Goal: Information Seeking & Learning: Learn about a topic

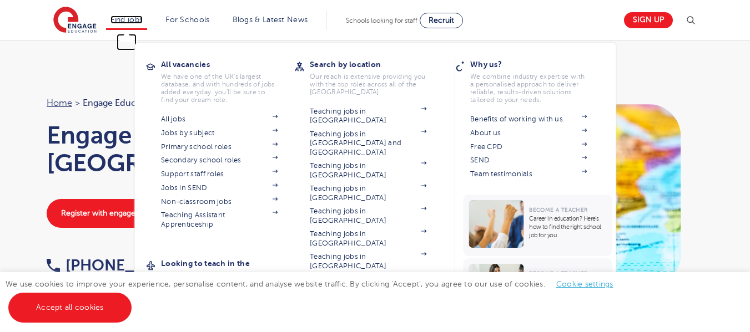
click at [128, 17] on link "Find jobs" at bounding box center [126, 20] width 33 height 8
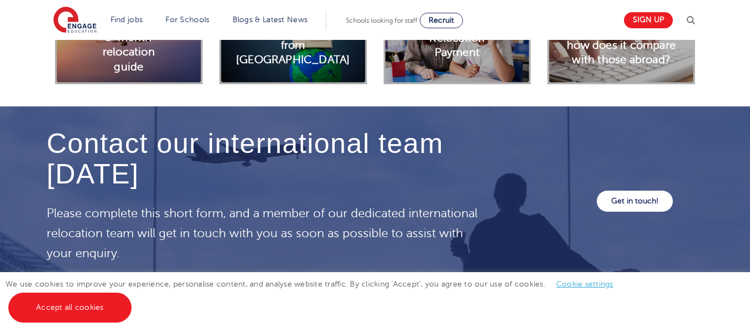
scroll to position [3608, 0]
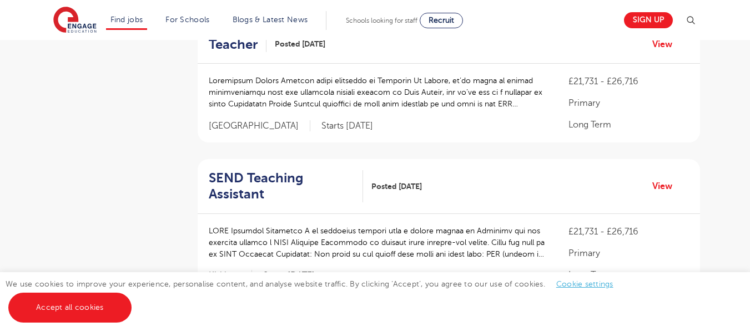
scroll to position [55, 0]
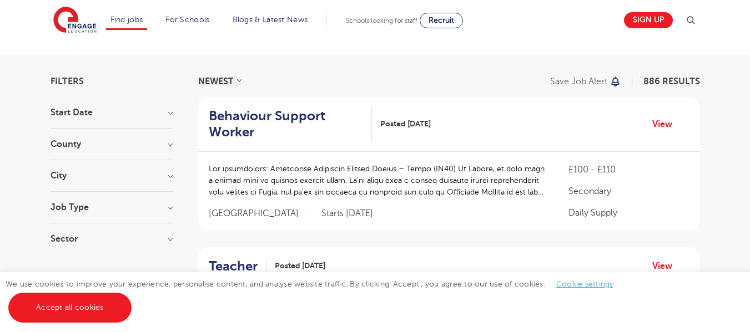
click at [170, 205] on h3 "Job Type" at bounding box center [112, 207] width 122 height 9
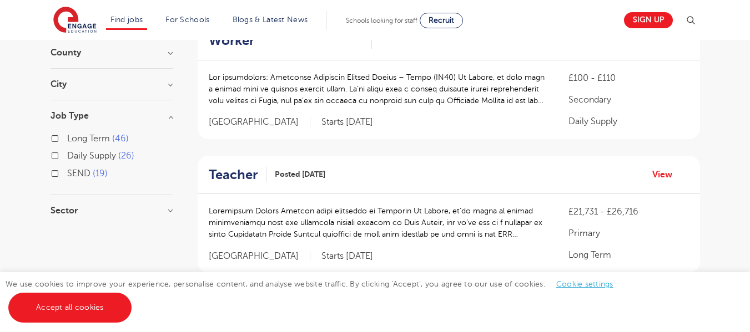
scroll to position [166, 0]
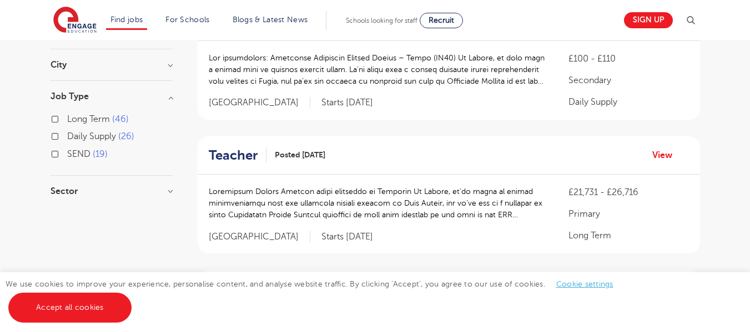
click at [159, 192] on h3 "Sector" at bounding box center [112, 191] width 122 height 9
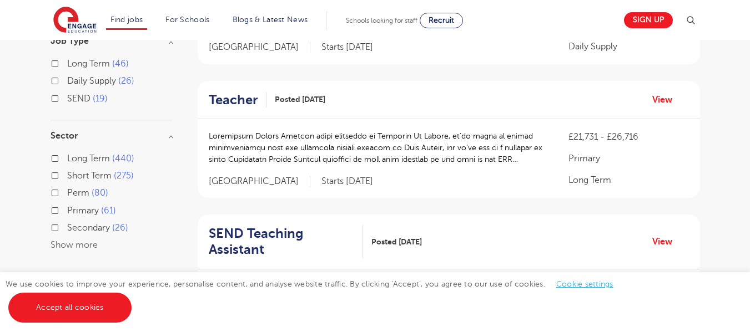
click at [67, 194] on label "Perm 80" at bounding box center [87, 193] width 41 height 14
click at [67, 194] on input "Perm 80" at bounding box center [70, 191] width 7 height 7
checkbox input "true"
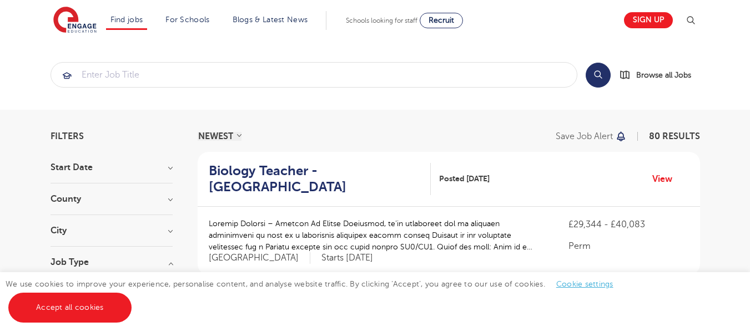
click at [138, 164] on h3 "Start Date" at bounding box center [112, 167] width 122 height 9
click at [109, 216] on div "County London 60 Hertfordshire 20 Show more" at bounding box center [112, 216] width 122 height 21
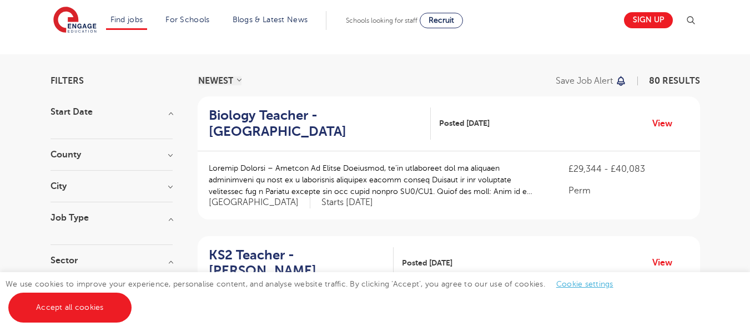
click at [123, 183] on h3 "City" at bounding box center [112, 186] width 122 height 9
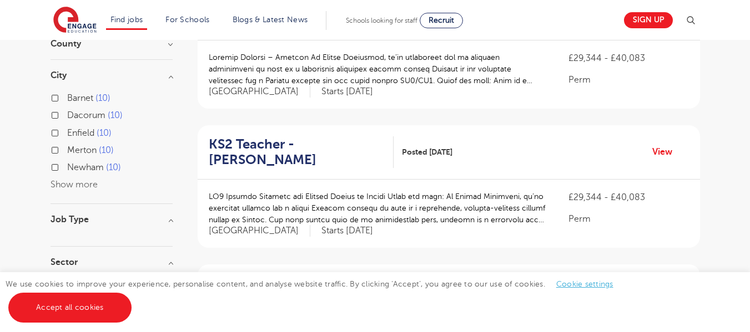
click at [80, 186] on button "Show more" at bounding box center [74, 185] width 47 height 10
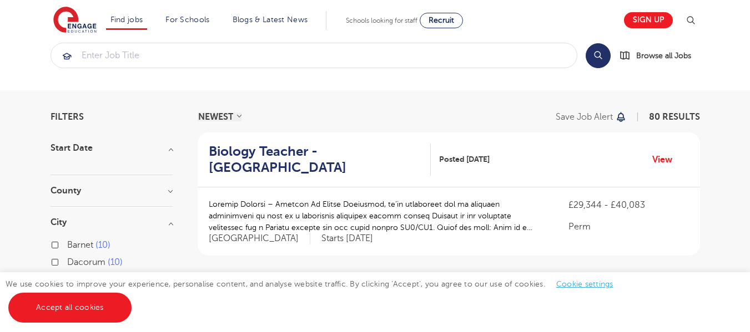
scroll to position [0, 0]
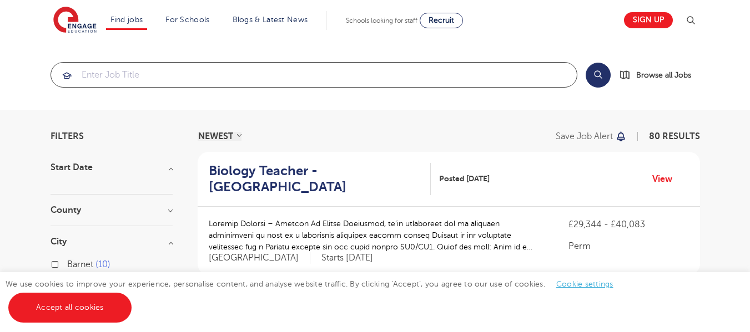
click at [117, 74] on input "search" at bounding box center [314, 75] width 526 height 24
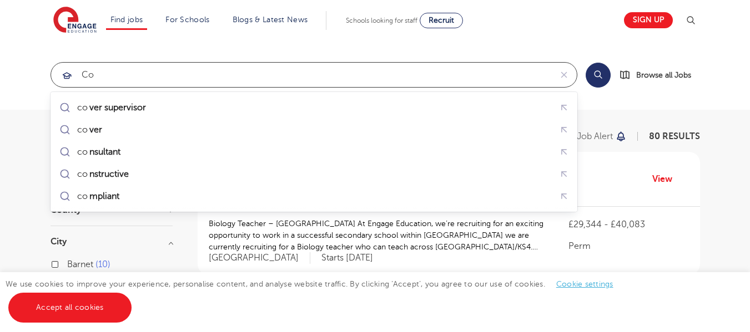
type input "c"
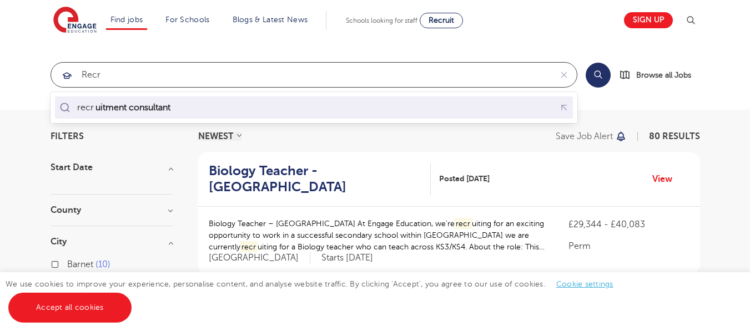
click at [112, 103] on mark "uitment consultant" at bounding box center [133, 107] width 78 height 13
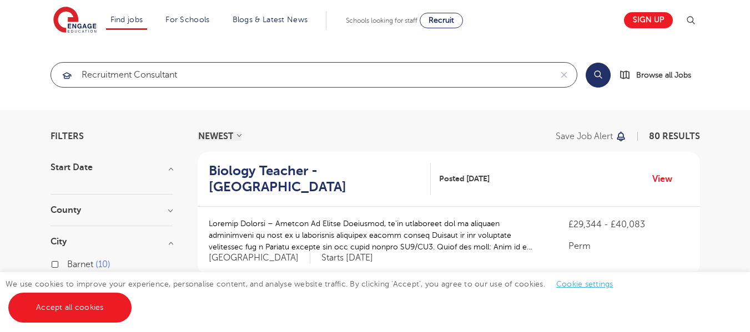
type input "recruitment consultant"
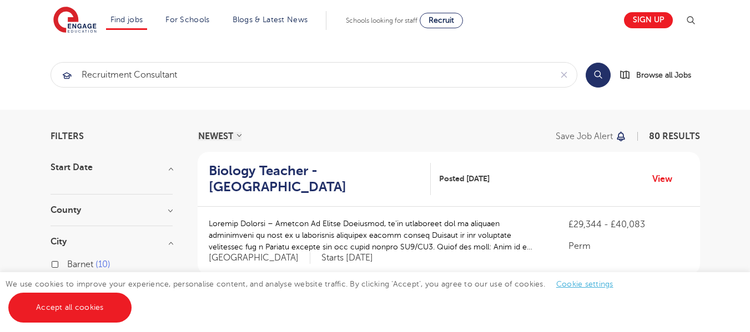
click at [591, 78] on button "Search" at bounding box center [597, 75] width 25 height 25
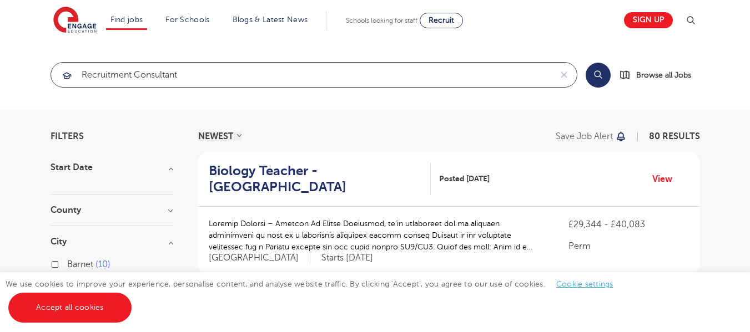
click at [225, 72] on input "recruitment consultant" at bounding box center [301, 75] width 500 height 24
click button "Submit" at bounding box center [0, 0] width 0 height 0
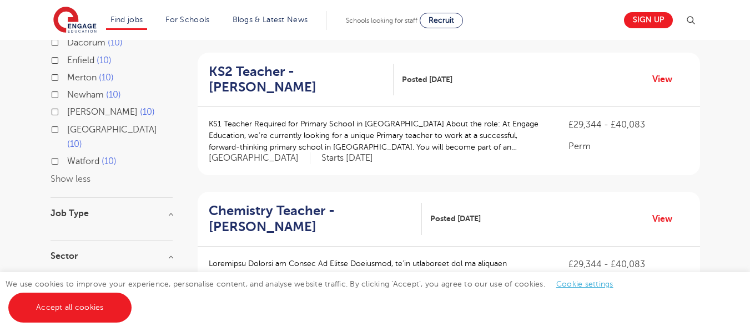
scroll to position [333, 0]
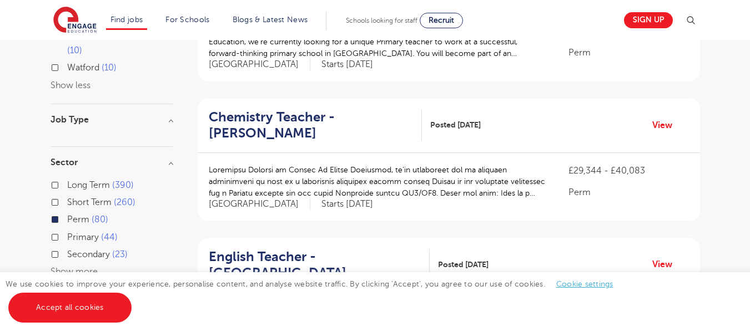
click at [67, 213] on label "Perm 80" at bounding box center [87, 220] width 41 height 14
click at [67, 215] on input "Perm 80" at bounding box center [70, 218] width 7 height 7
checkbox input "false"
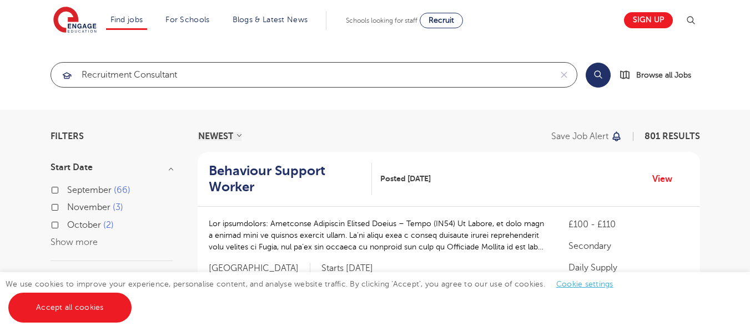
click at [231, 78] on input "recruitment consultant" at bounding box center [301, 75] width 500 height 24
click button "Submit" at bounding box center [0, 0] width 0 height 0
click at [225, 78] on input "recruitment consultant" at bounding box center [301, 75] width 500 height 24
click button "Submit" at bounding box center [0, 0] width 0 height 0
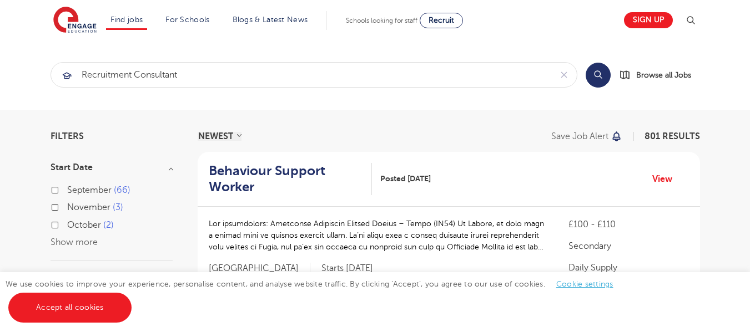
click at [589, 74] on button "Search" at bounding box center [597, 75] width 25 height 25
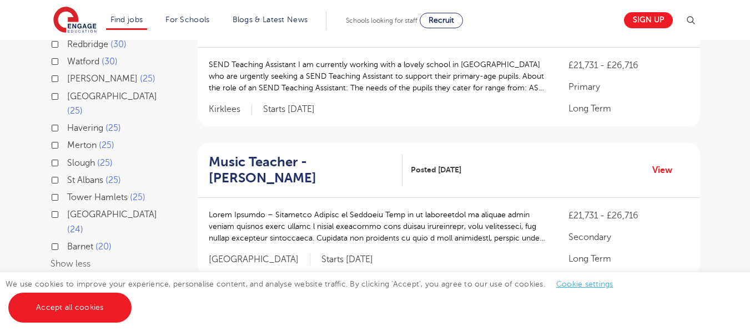
scroll to position [444, 0]
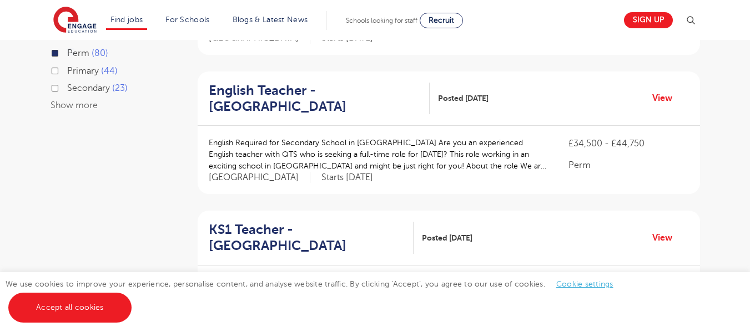
scroll to position [400, 0]
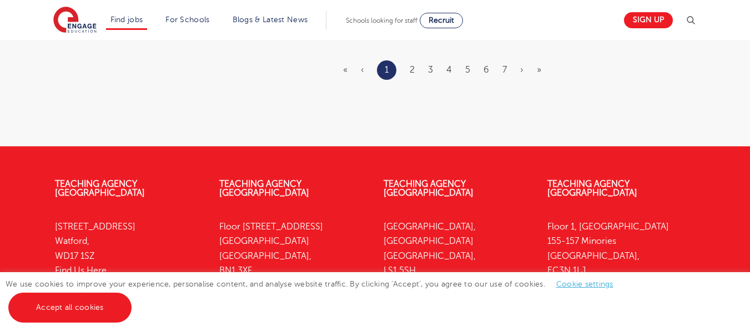
scroll to position [1524, 0]
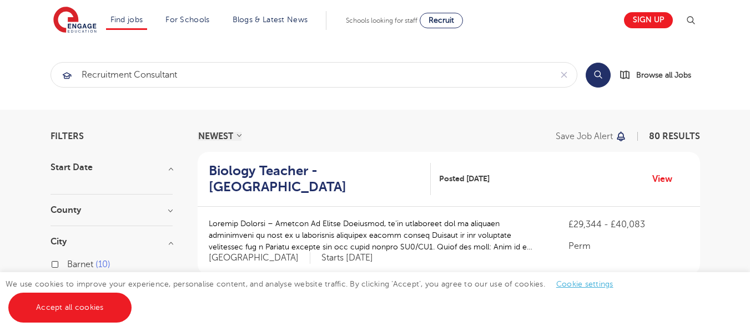
scroll to position [221, 0]
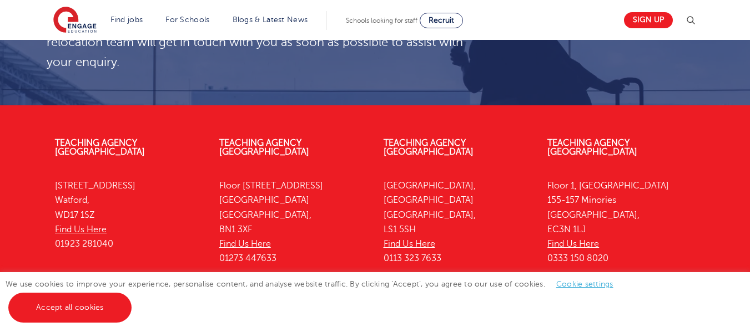
scroll to position [3608, 0]
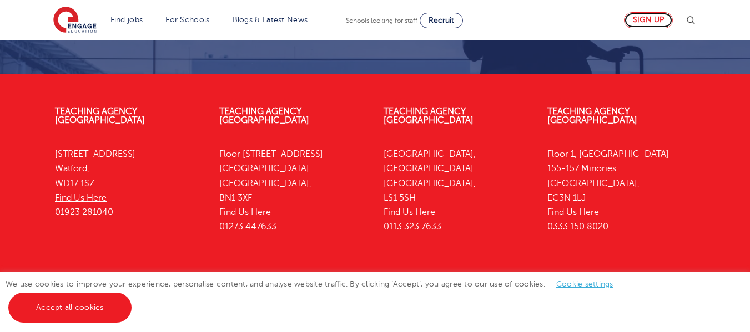
click at [660, 22] on link "Sign up" at bounding box center [648, 20] width 49 height 16
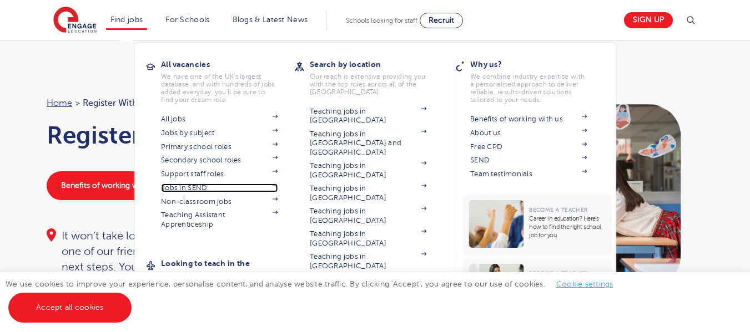
click at [198, 189] on link "Jobs in SEND" at bounding box center [219, 188] width 117 height 9
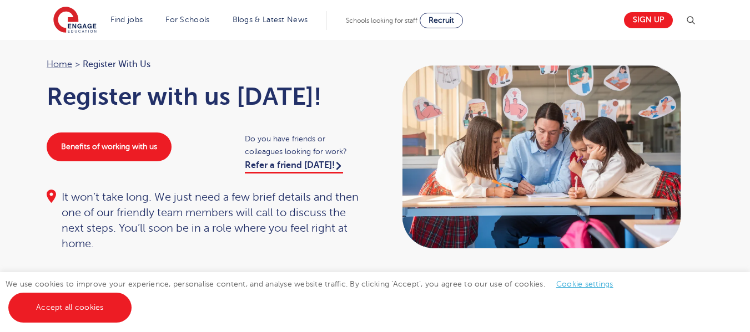
scroll to position [55, 0]
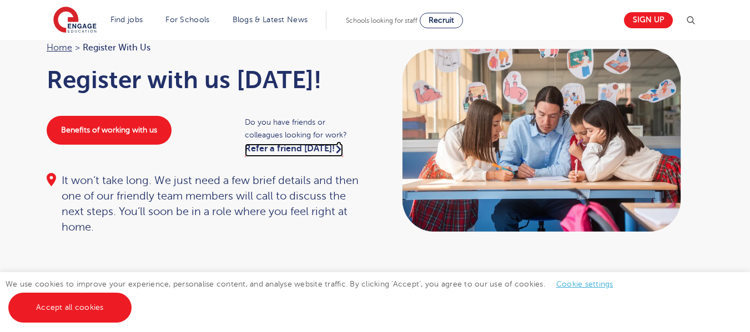
click at [320, 149] on link "Refer a friend today!" at bounding box center [294, 150] width 98 height 13
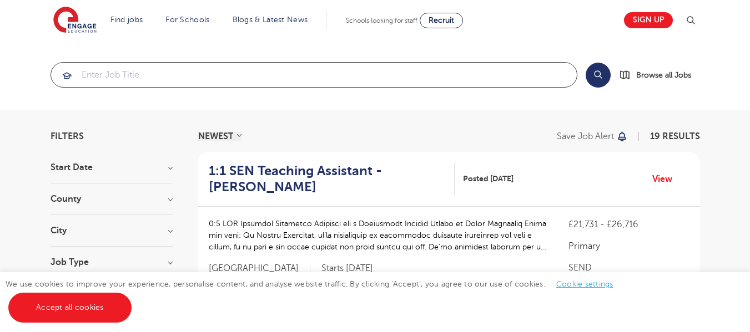
click at [249, 73] on input "search" at bounding box center [314, 75] width 526 height 24
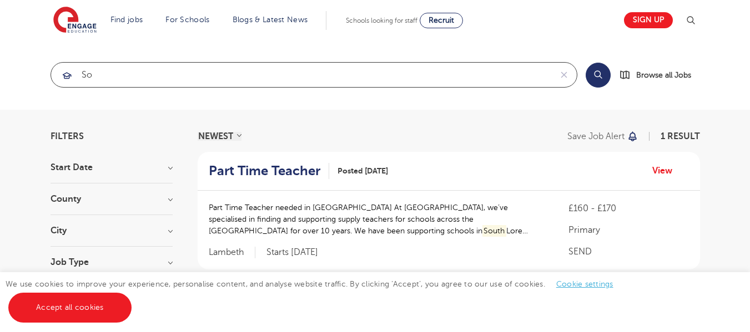
type input "s"
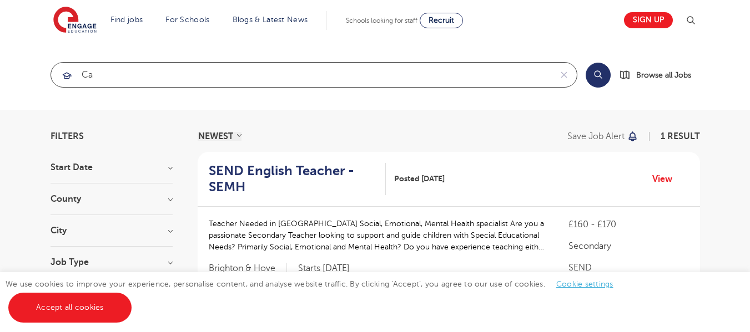
type input "c"
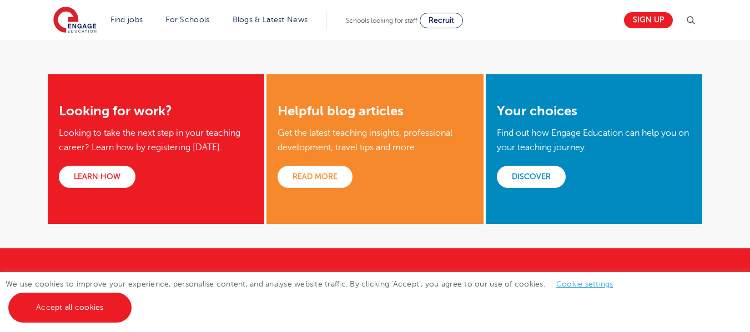
scroll to position [1633, 0]
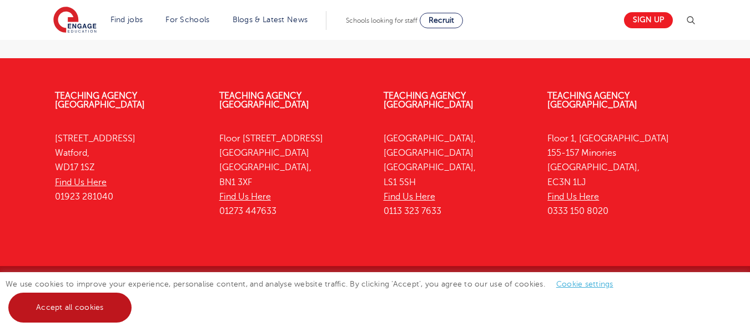
click at [77, 312] on link "Accept all cookies" at bounding box center [69, 308] width 123 height 30
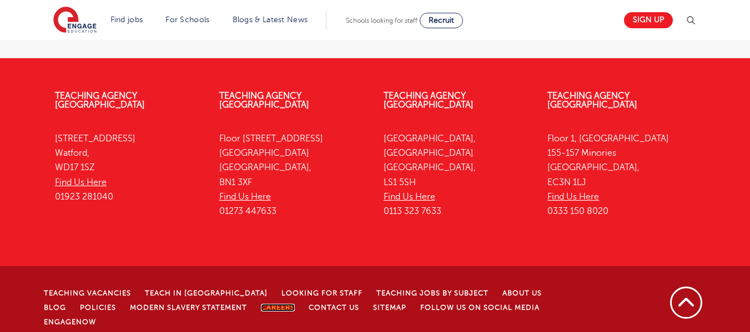
click at [261, 304] on link "Careers" at bounding box center [278, 308] width 34 height 8
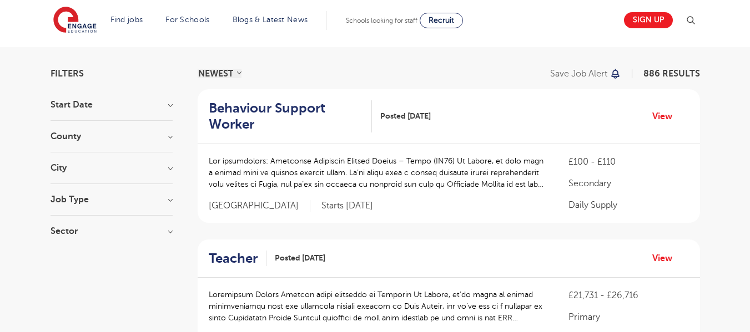
scroll to position [111, 0]
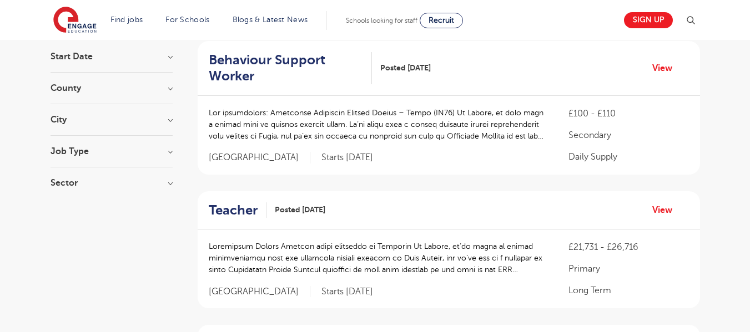
click at [127, 144] on section "Start Date September 85 [DATE] [DATE] Show more County [GEOGRAPHIC_DATA] 650 [G…" at bounding box center [112, 125] width 122 height 147
click at [119, 158] on div "Job Type Long Term 46 Daily Supply 26 SEND 19" at bounding box center [112, 157] width 122 height 21
click at [158, 151] on h3 "Job Type" at bounding box center [112, 151] width 122 height 9
click at [159, 151] on h3 "Job Type" at bounding box center [112, 151] width 122 height 9
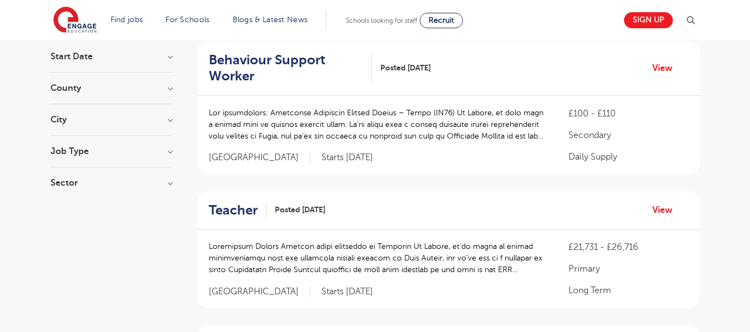
click at [130, 189] on div "Sector Long Term 440 Short Term 275 Perm 80 Primary 61 Secondary 26 Show more" at bounding box center [112, 189] width 122 height 20
click at [133, 183] on h3 "Sector" at bounding box center [112, 183] width 122 height 9
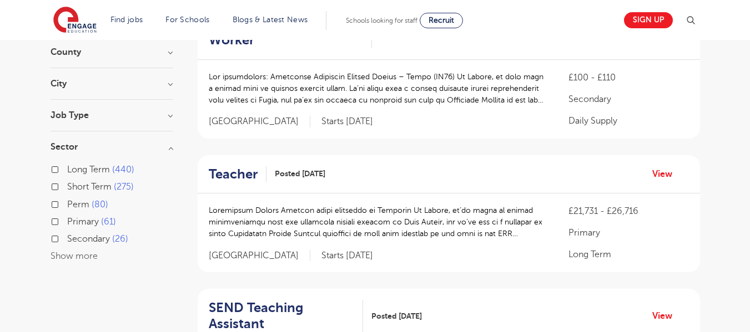
scroll to position [166, 0]
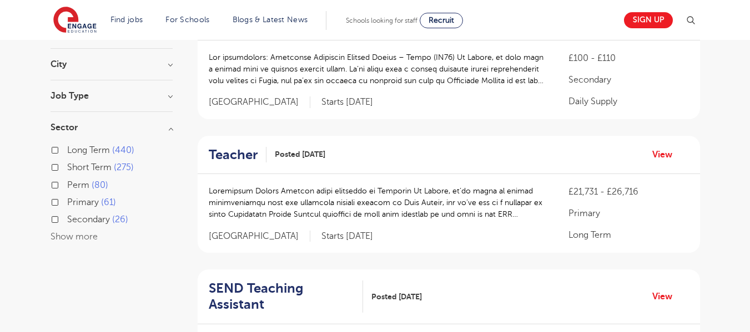
click at [81, 236] on button "Show more" at bounding box center [74, 237] width 47 height 10
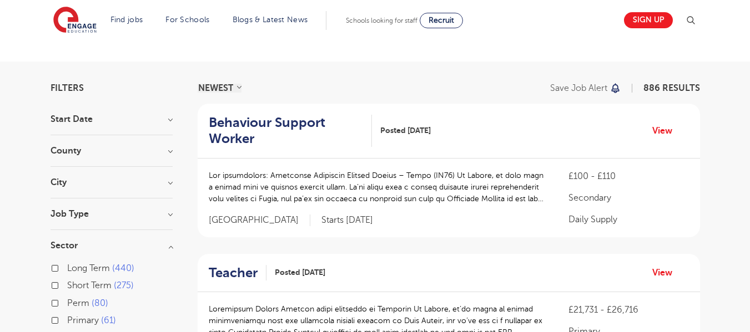
scroll to position [0, 0]
